Goal: Transaction & Acquisition: Purchase product/service

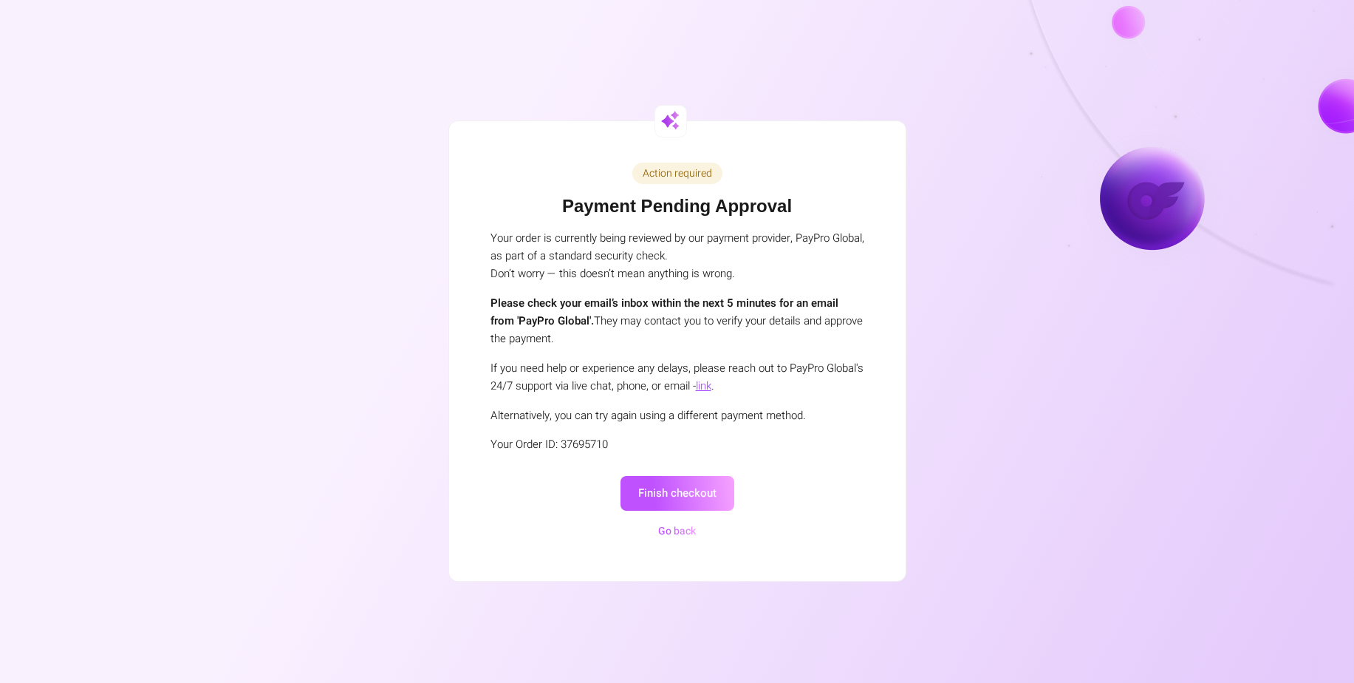
click at [702, 496] on button "Finish checkout" at bounding box center [677, 493] width 114 height 35
click at [711, 390] on link "link" at bounding box center [704, 385] width 16 height 16
click at [687, 492] on button "Finish checkout" at bounding box center [677, 493] width 114 height 35
click at [684, 503] on button "Finish checkout" at bounding box center [677, 493] width 114 height 35
click at [666, 527] on button "Go back" at bounding box center [677, 530] width 47 height 17
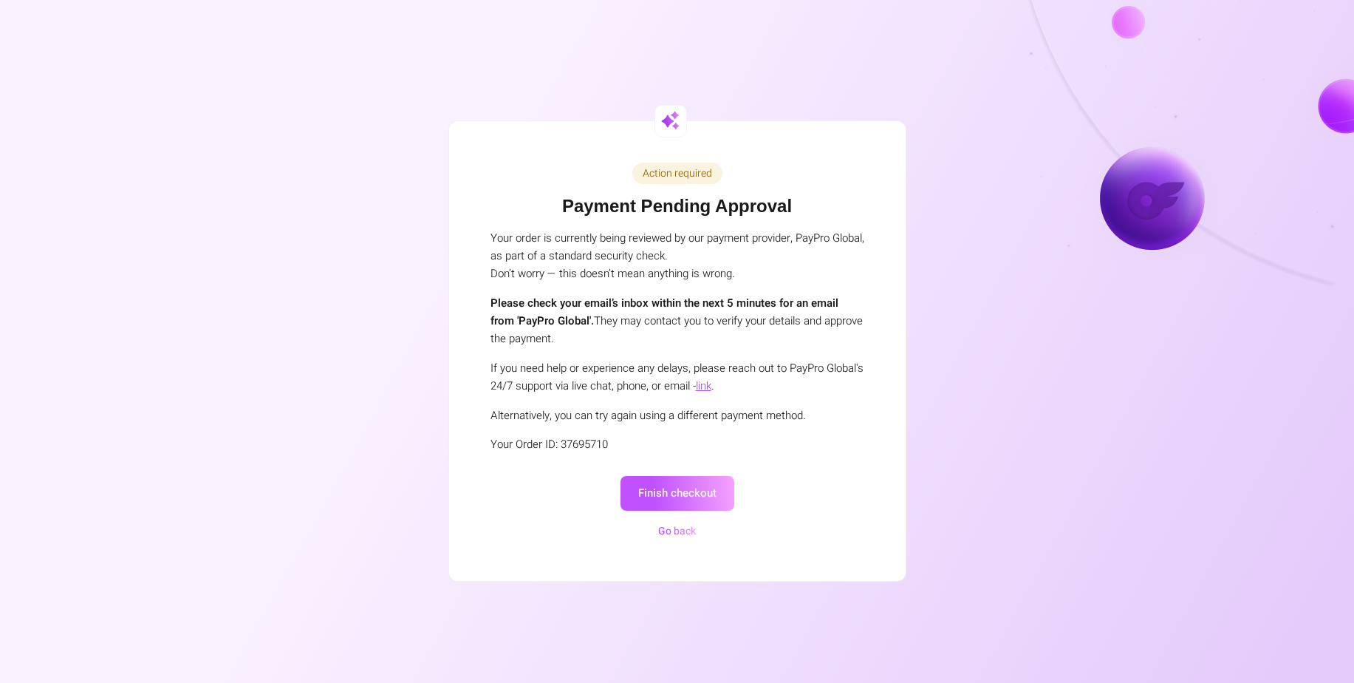
click at [683, 484] on button "Finish checkout" at bounding box center [677, 493] width 114 height 35
click at [710, 485] on button "Finish checkout" at bounding box center [677, 493] width 114 height 35
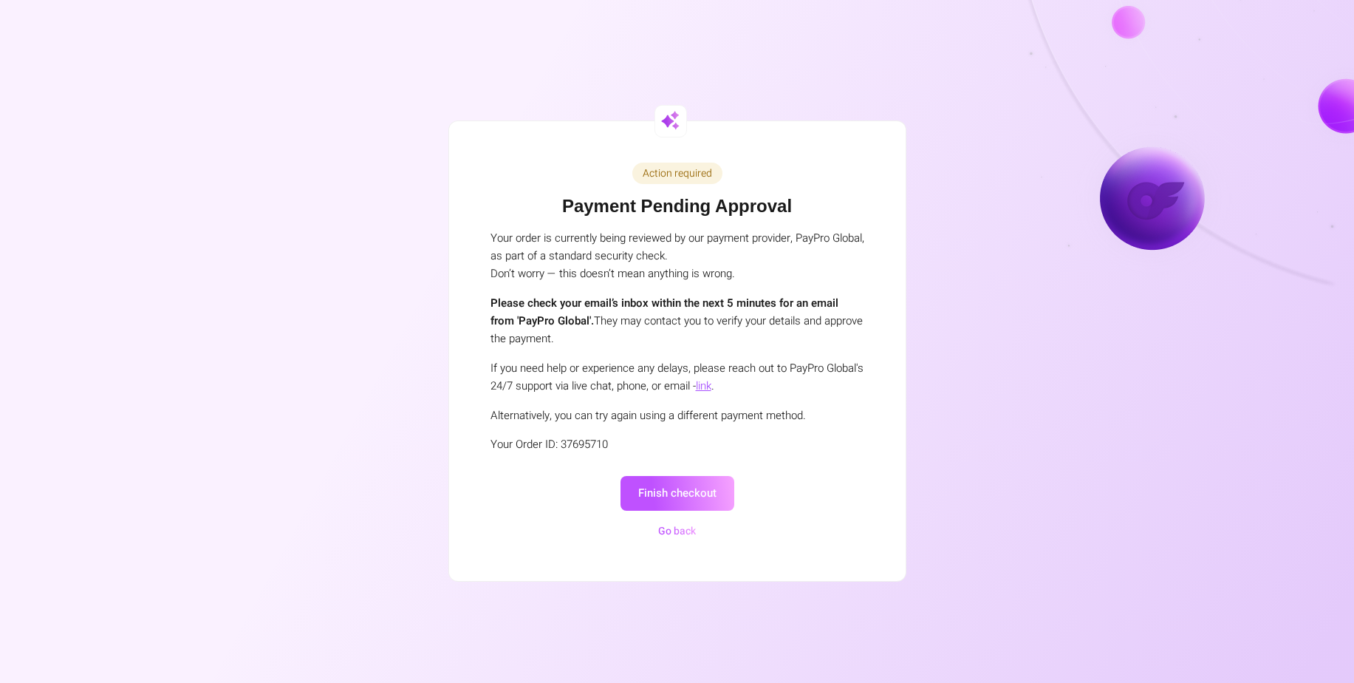
click at [710, 485] on button "Finish checkout" at bounding box center [677, 493] width 114 height 35
click at [690, 501] on button "Finish checkout" at bounding box center [677, 493] width 114 height 35
click at [698, 489] on button "Finish checkout" at bounding box center [677, 493] width 114 height 35
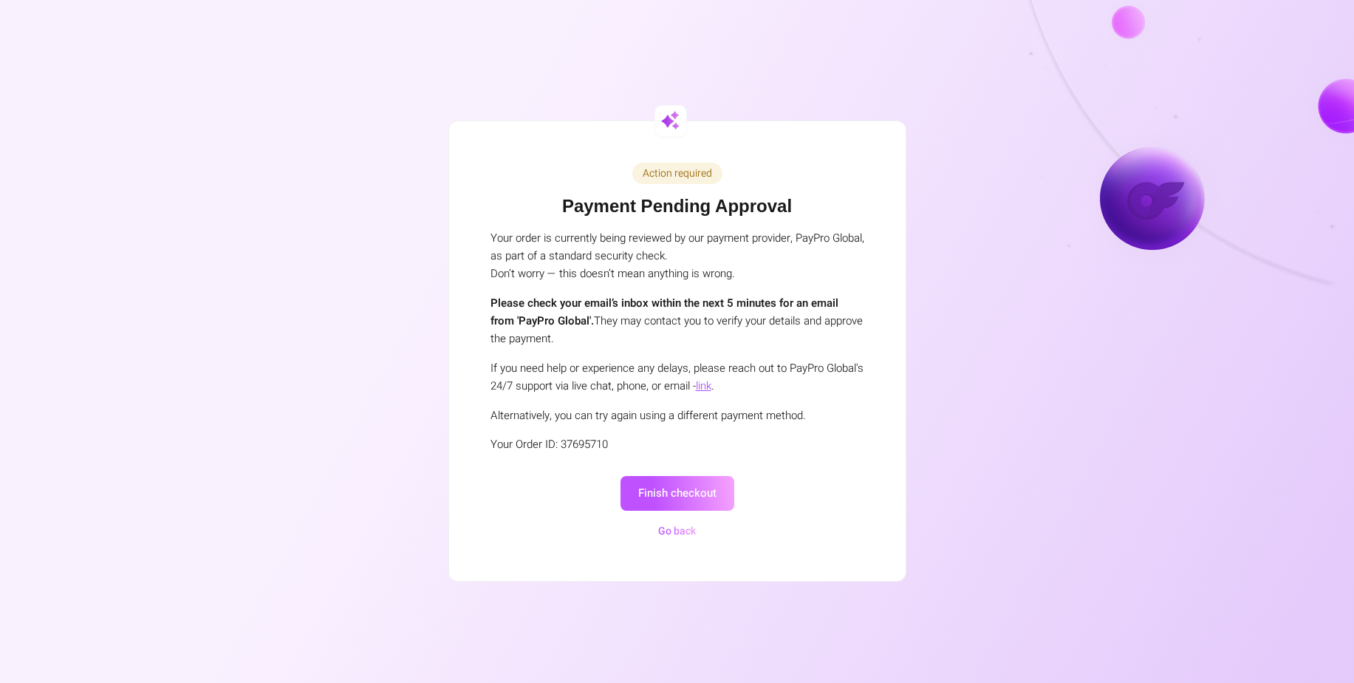
click at [698, 489] on button "Finish checkout" at bounding box center [677, 493] width 114 height 35
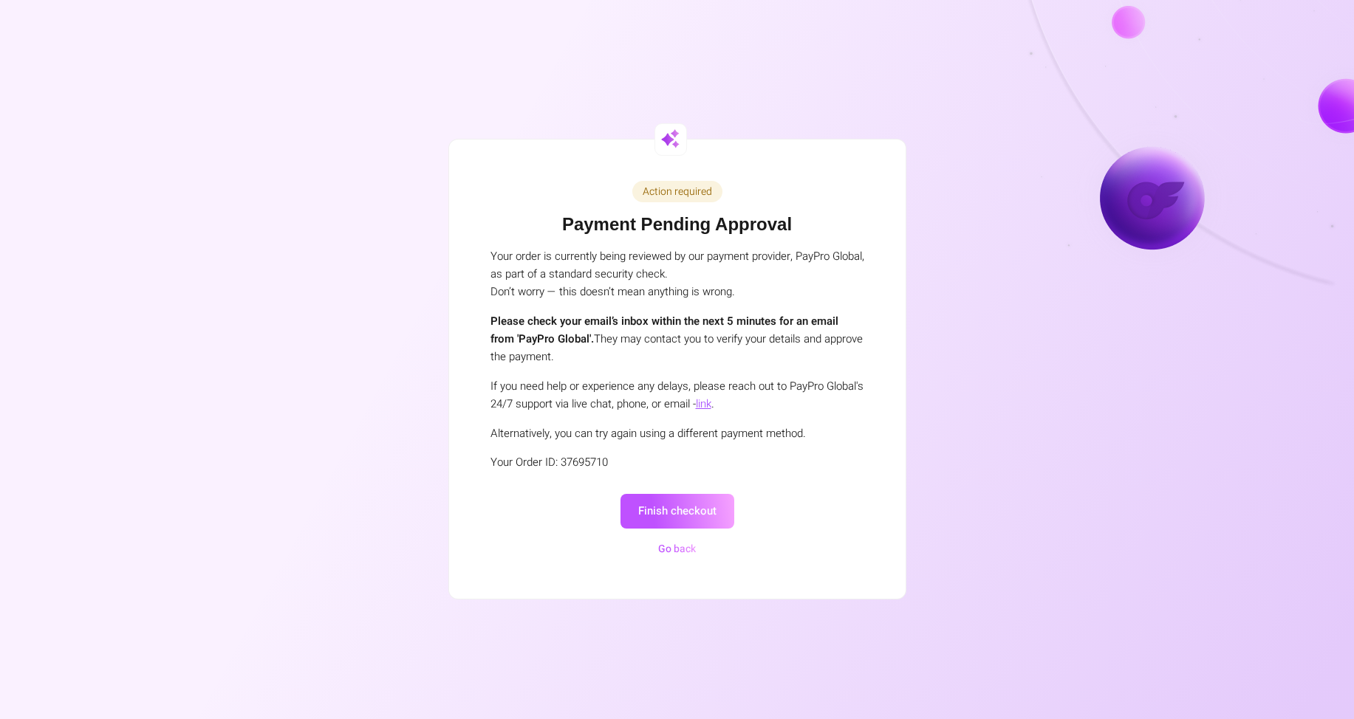
click at [685, 504] on button "Finish checkout" at bounding box center [677, 511] width 114 height 35
click at [681, 550] on button "Go back" at bounding box center [677, 549] width 47 height 17
